Goal: Information Seeking & Learning: Learn about a topic

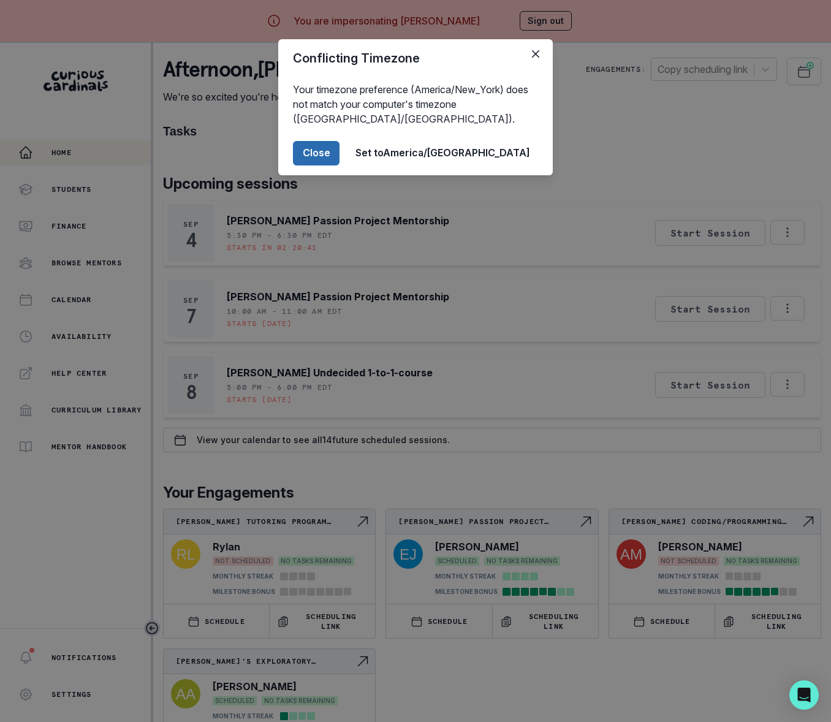
click at [340, 151] on button "Close" at bounding box center [316, 153] width 47 height 25
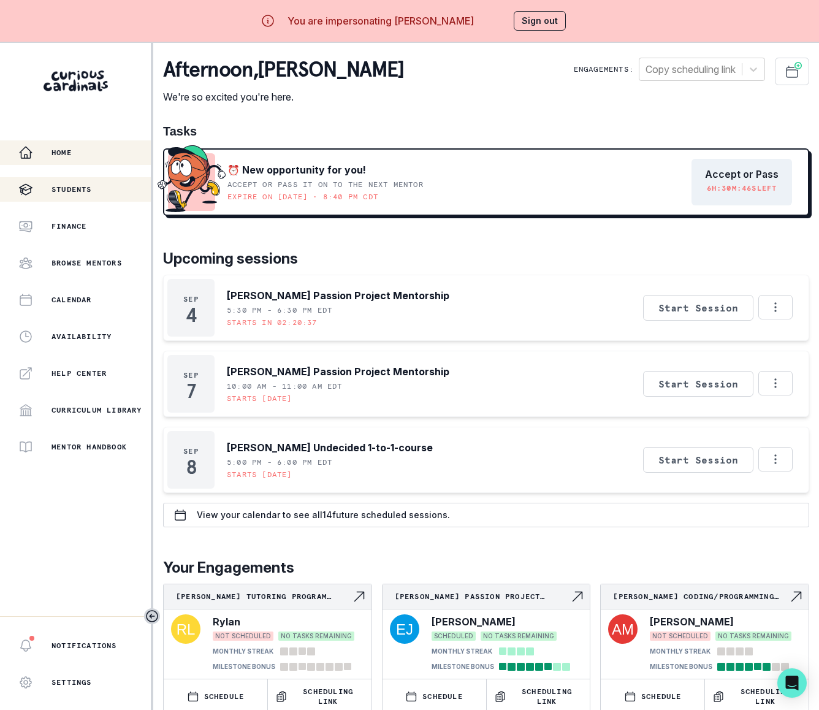
click at [79, 189] on p "Students" at bounding box center [71, 189] width 40 height 10
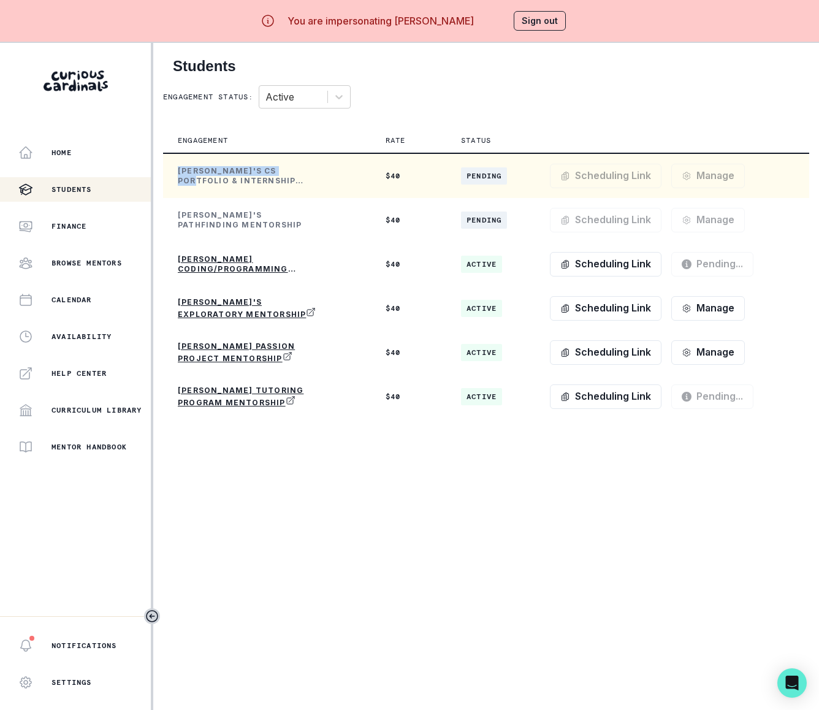
drag, startPoint x: 179, startPoint y: 167, endPoint x: 287, endPoint y: 168, distance: 108.5
click at [288, 168] on p "[PERSON_NAME]'s CS Portfolio & Internship Preparation Passion Project" at bounding box center [251, 176] width 147 height 20
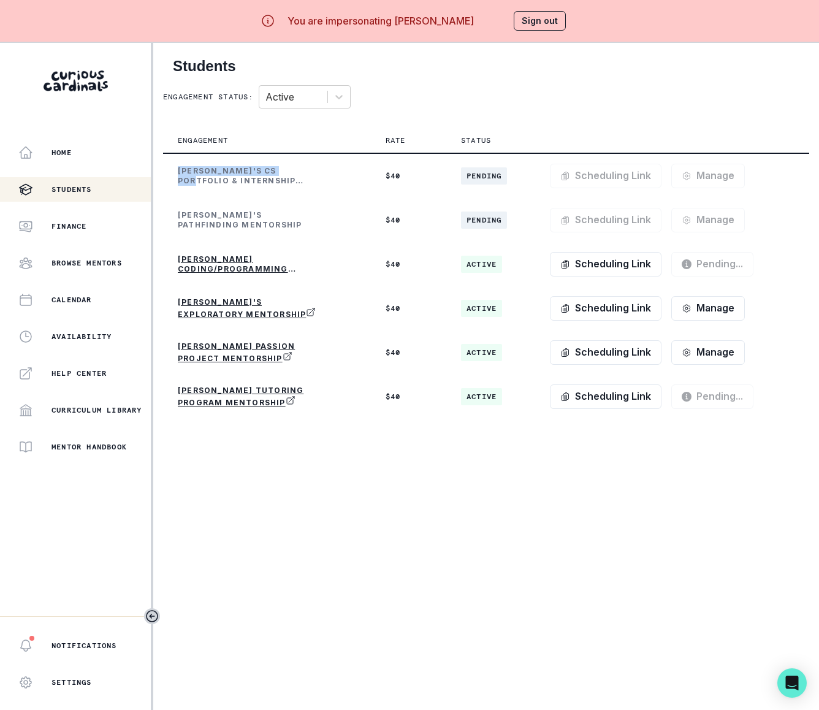
copy p "[PERSON_NAME]'s CS Portfolio &"
click at [543, 15] on button "Sign out" at bounding box center [540, 21] width 52 height 20
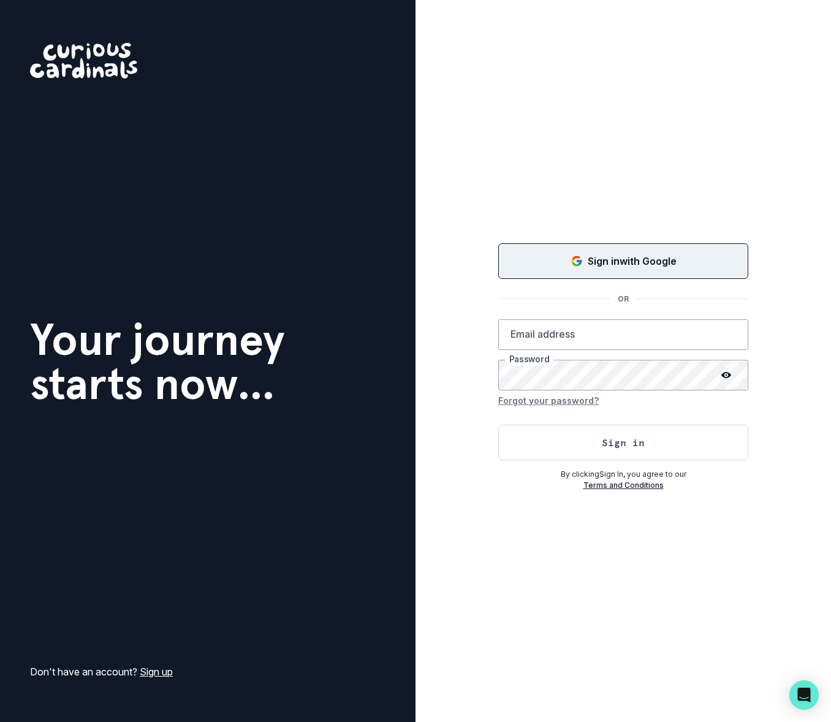
click at [574, 261] on icon "Sign in with Google (GSuite)" at bounding box center [577, 261] width 12 height 12
